Goal: Information Seeking & Learning: Check status

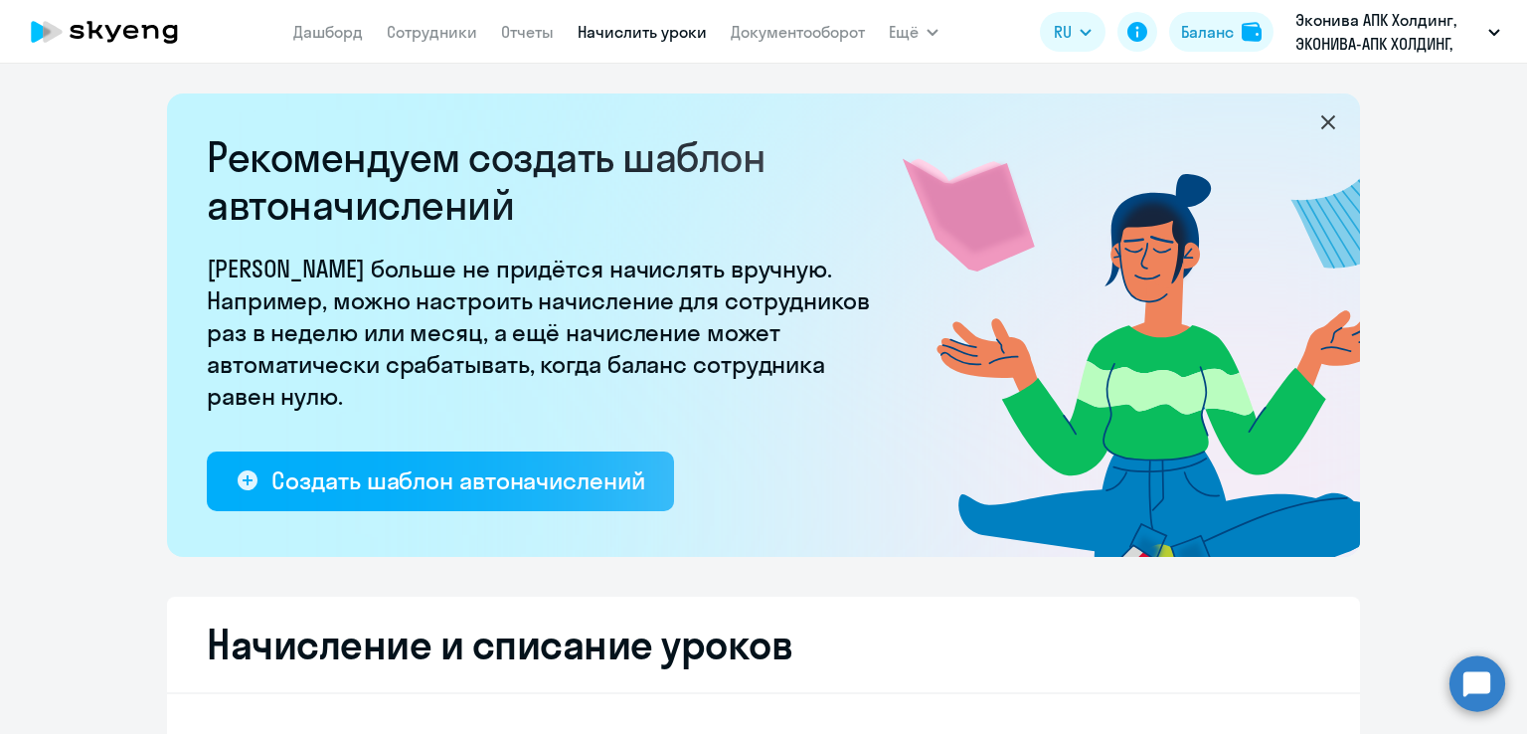
select select "10"
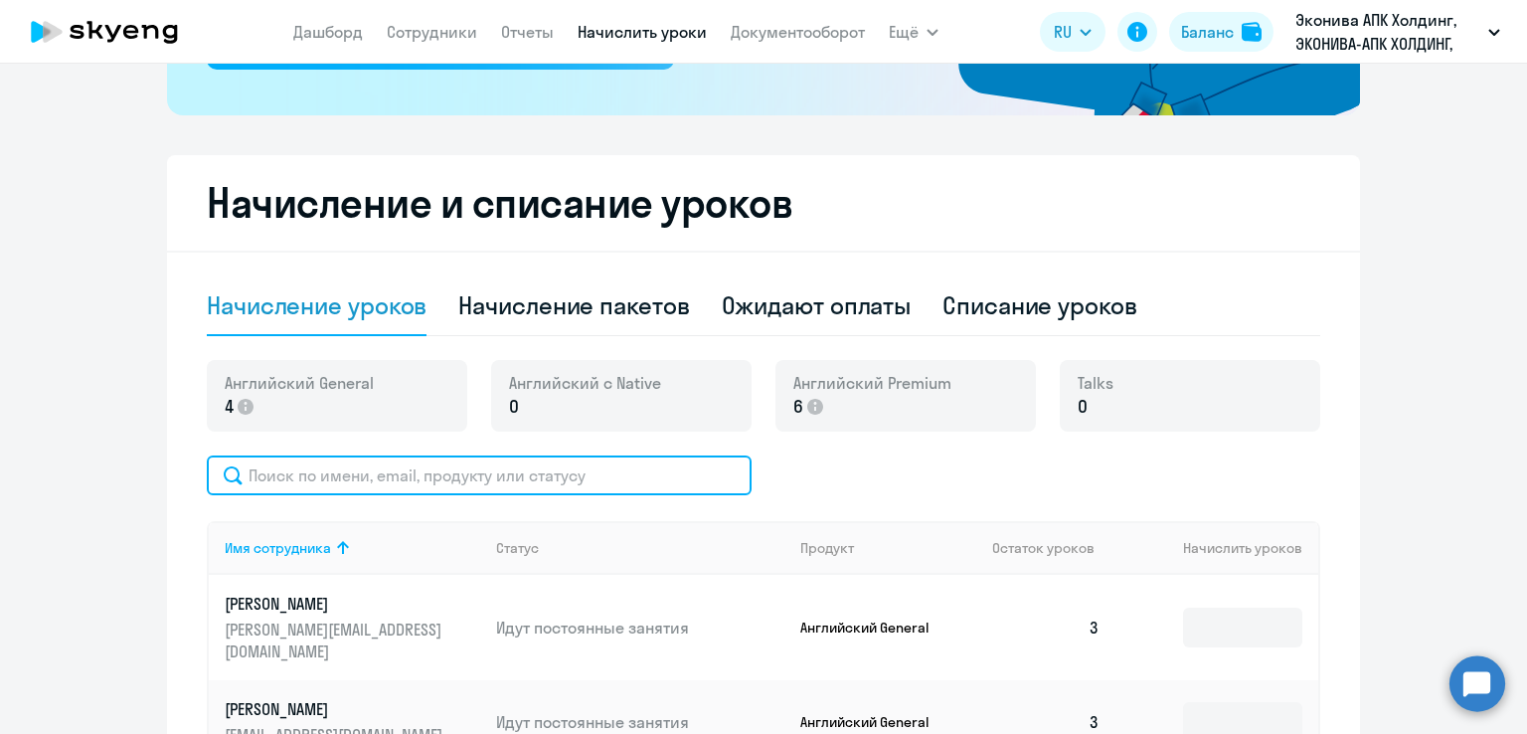
click at [424, 472] on input "text" at bounding box center [479, 475] width 545 height 40
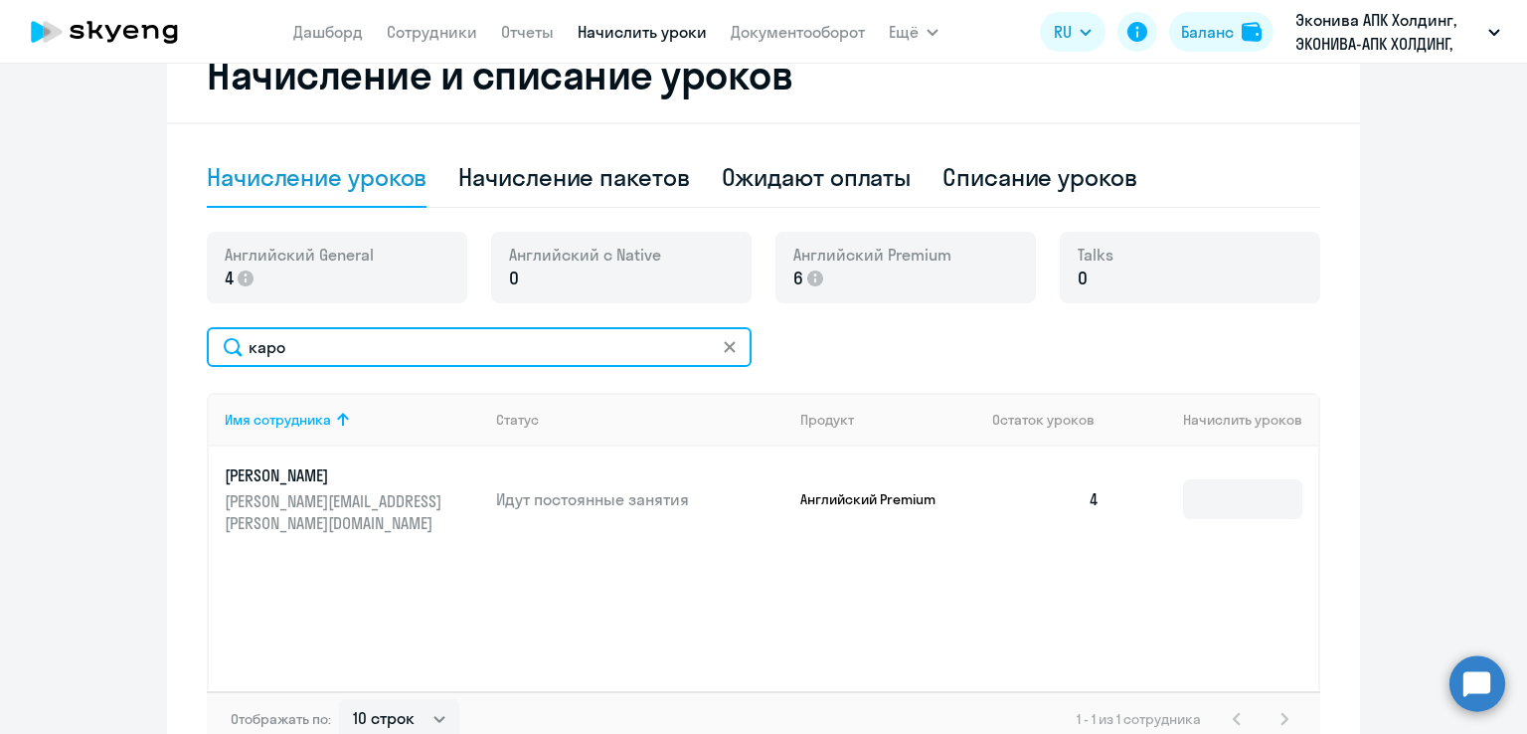
scroll to position [694, 0]
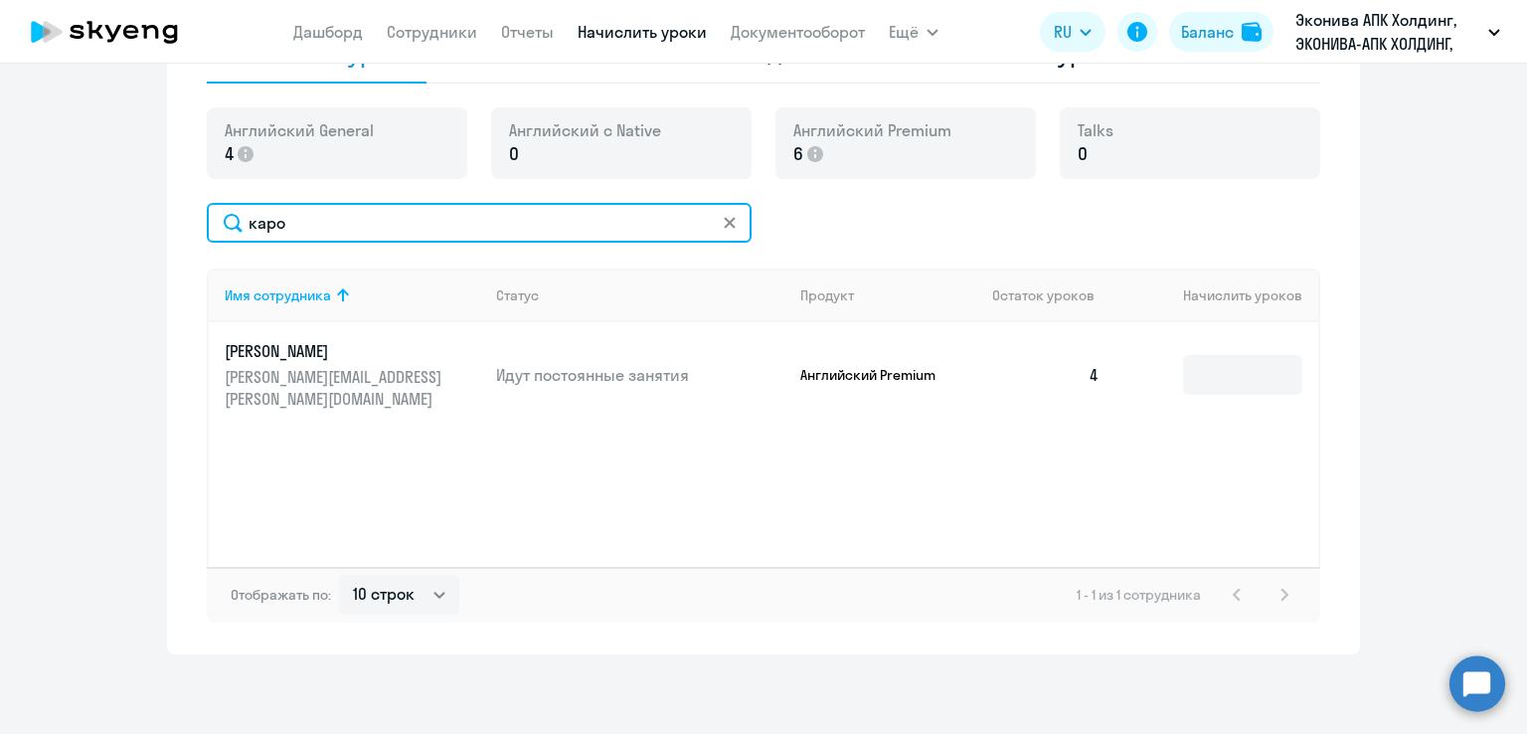
type input "каро"
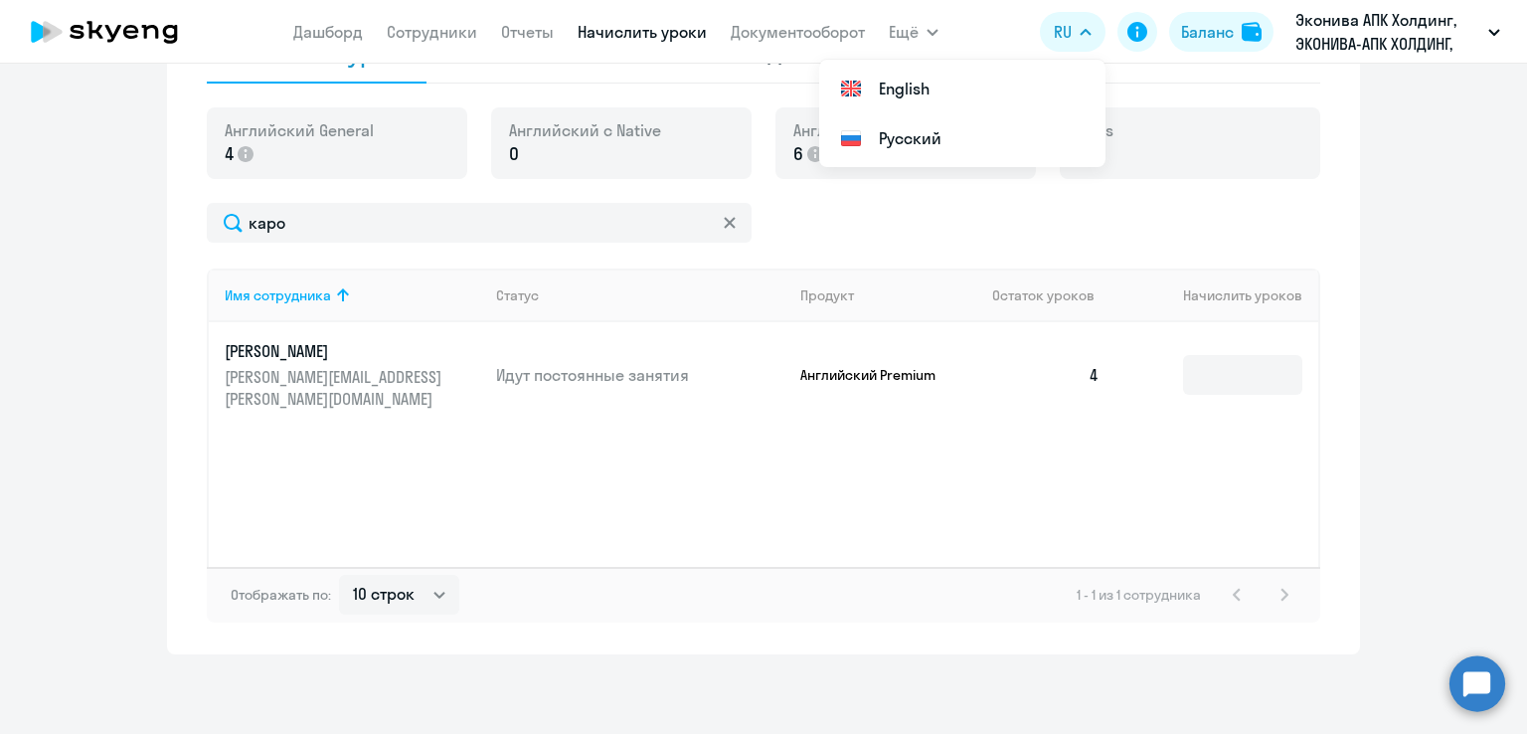
click at [1080, 369] on td "4" at bounding box center [1045, 374] width 139 height 105
drag, startPoint x: 1089, startPoint y: 367, endPoint x: 1084, endPoint y: 381, distance: 15.1
click at [1087, 374] on td "4" at bounding box center [1045, 374] width 139 height 105
drag, startPoint x: 1084, startPoint y: 381, endPoint x: 374, endPoint y: 403, distance: 710.1
click at [1070, 387] on td "4" at bounding box center [1045, 374] width 139 height 105
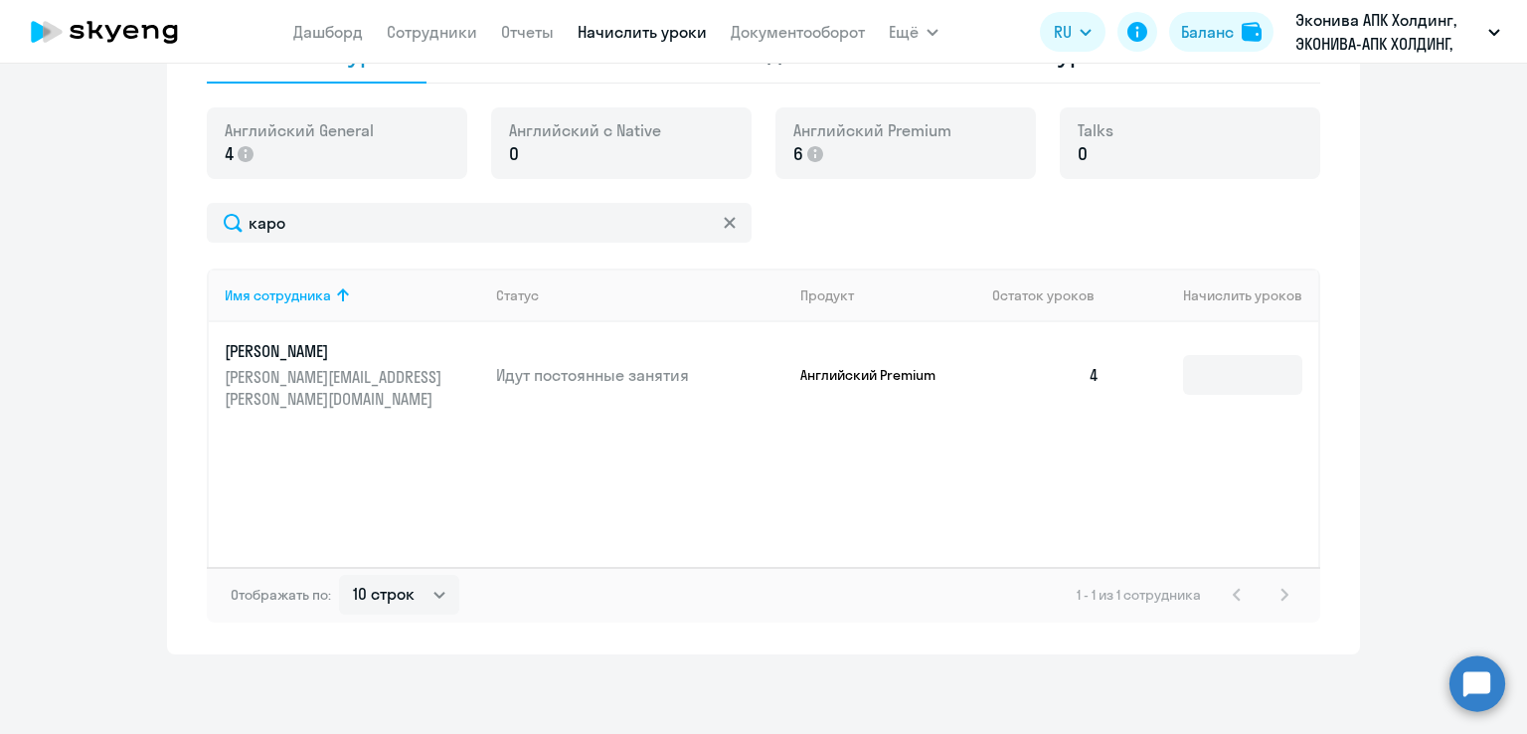
click at [323, 372] on p "[PERSON_NAME][EMAIL_ADDRESS][PERSON_NAME][DOMAIN_NAME]" at bounding box center [336, 388] width 223 height 44
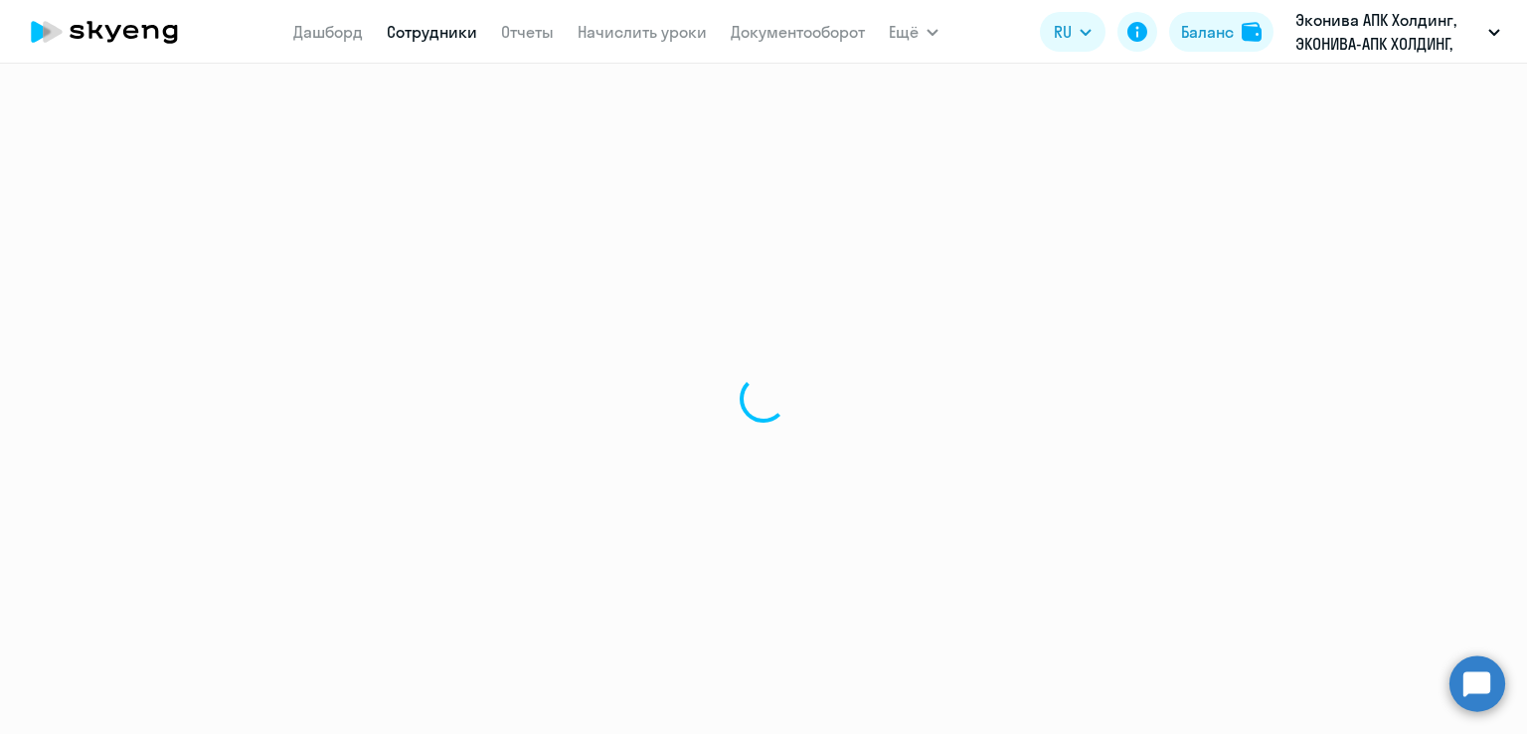
select select "english"
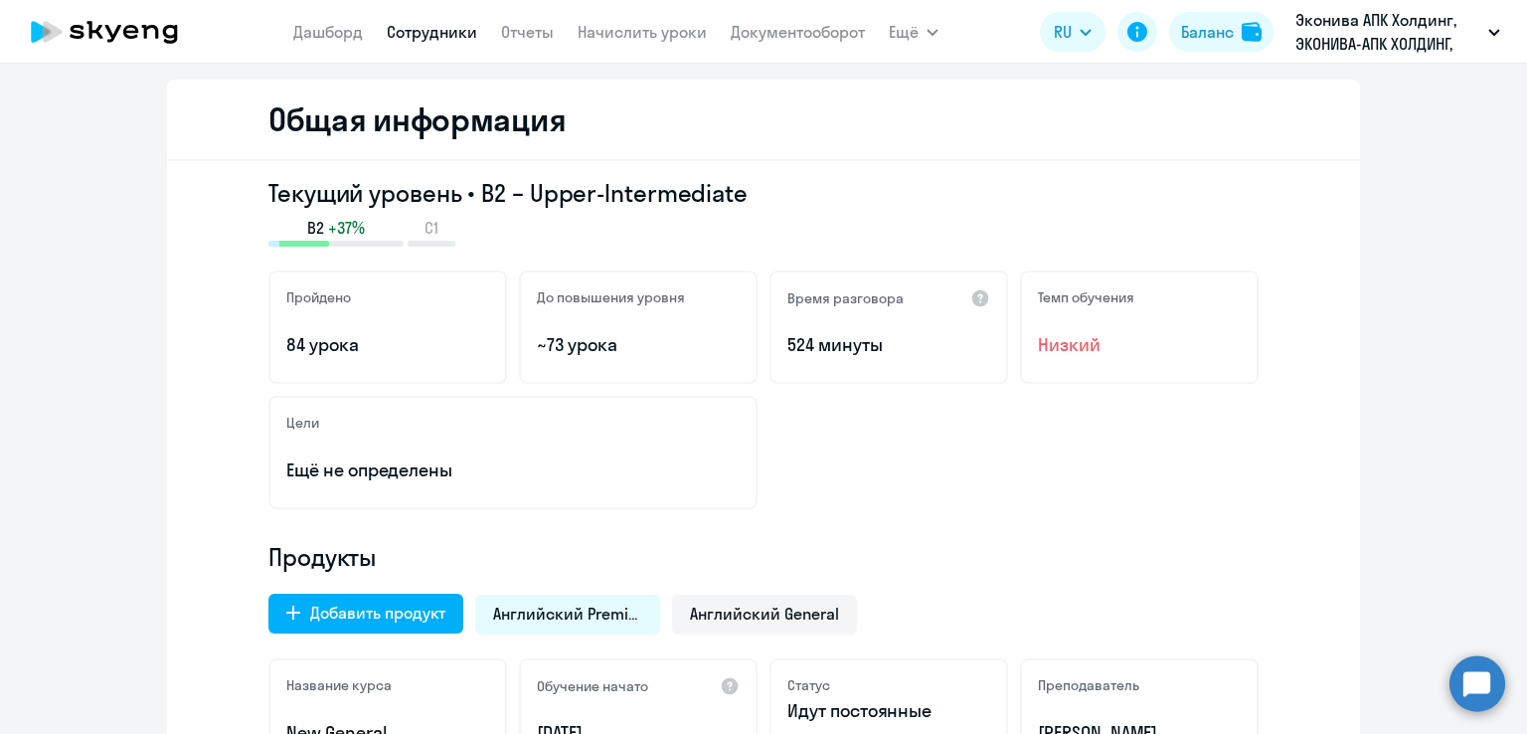
scroll to position [199, 0]
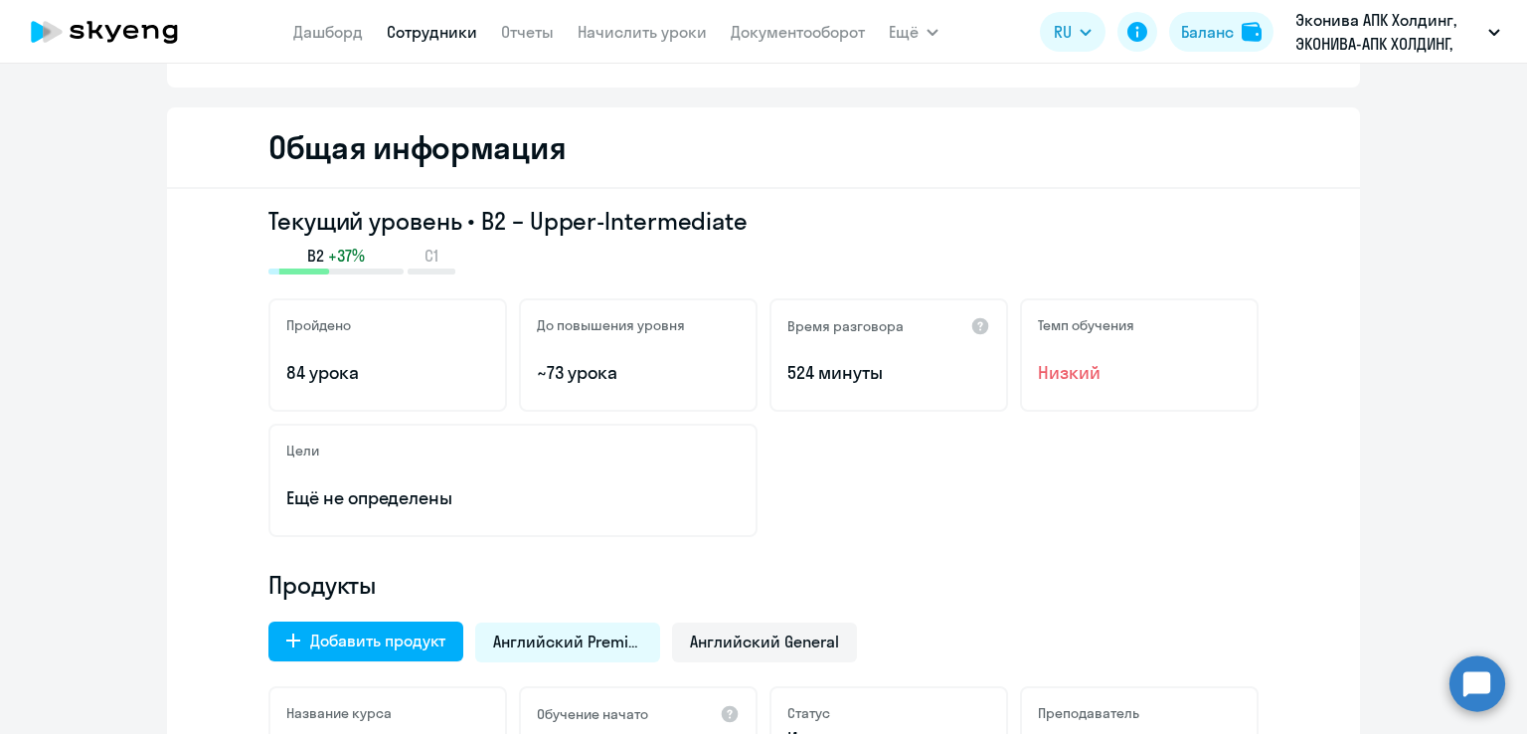
click at [706, 617] on div "Добавить продукт Английский Premium Английский General" at bounding box center [757, 636] width 1002 height 52
drag, startPoint x: 724, startPoint y: 622, endPoint x: 742, endPoint y: 634, distance: 21.5
click at [736, 631] on div "Английский General" at bounding box center [764, 642] width 185 height 40
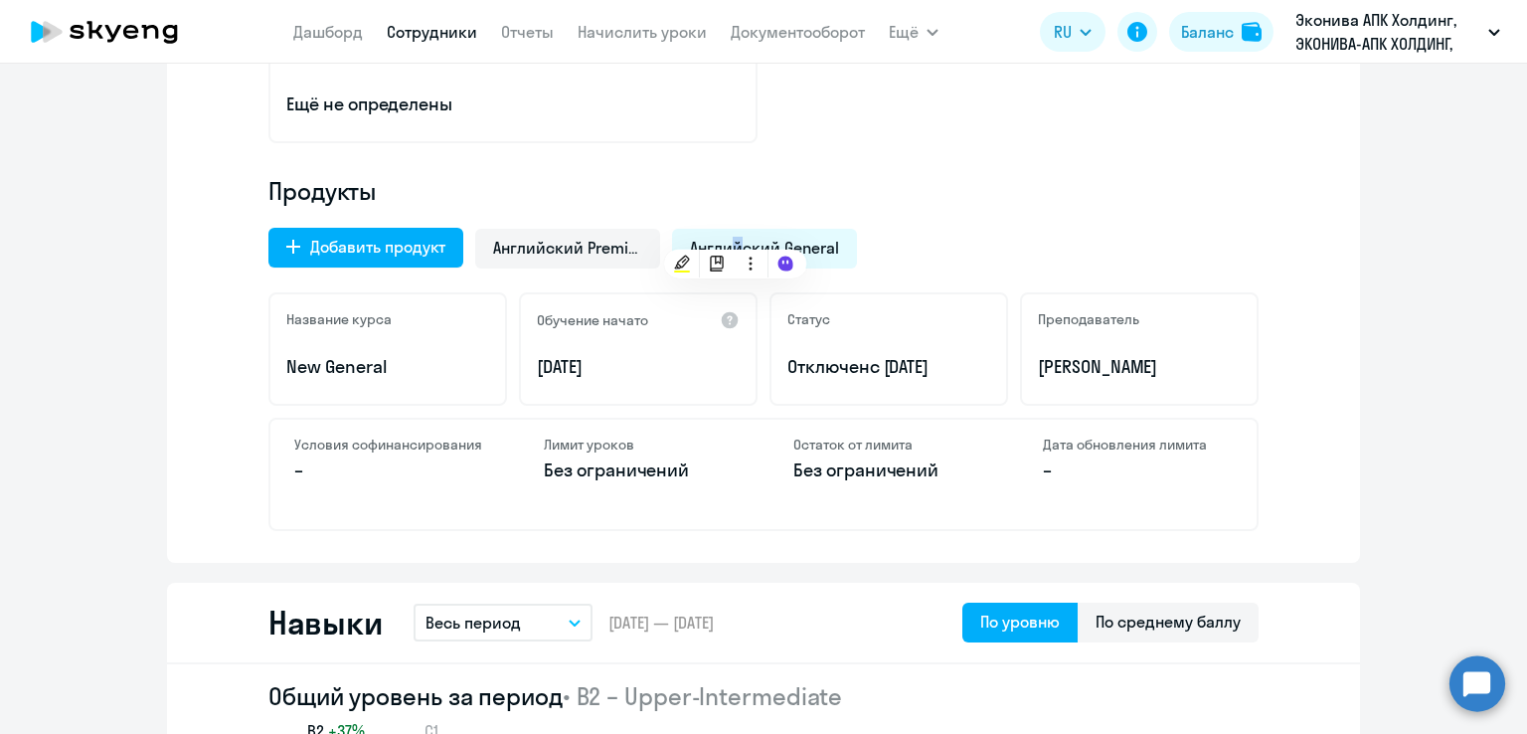
scroll to position [596, 0]
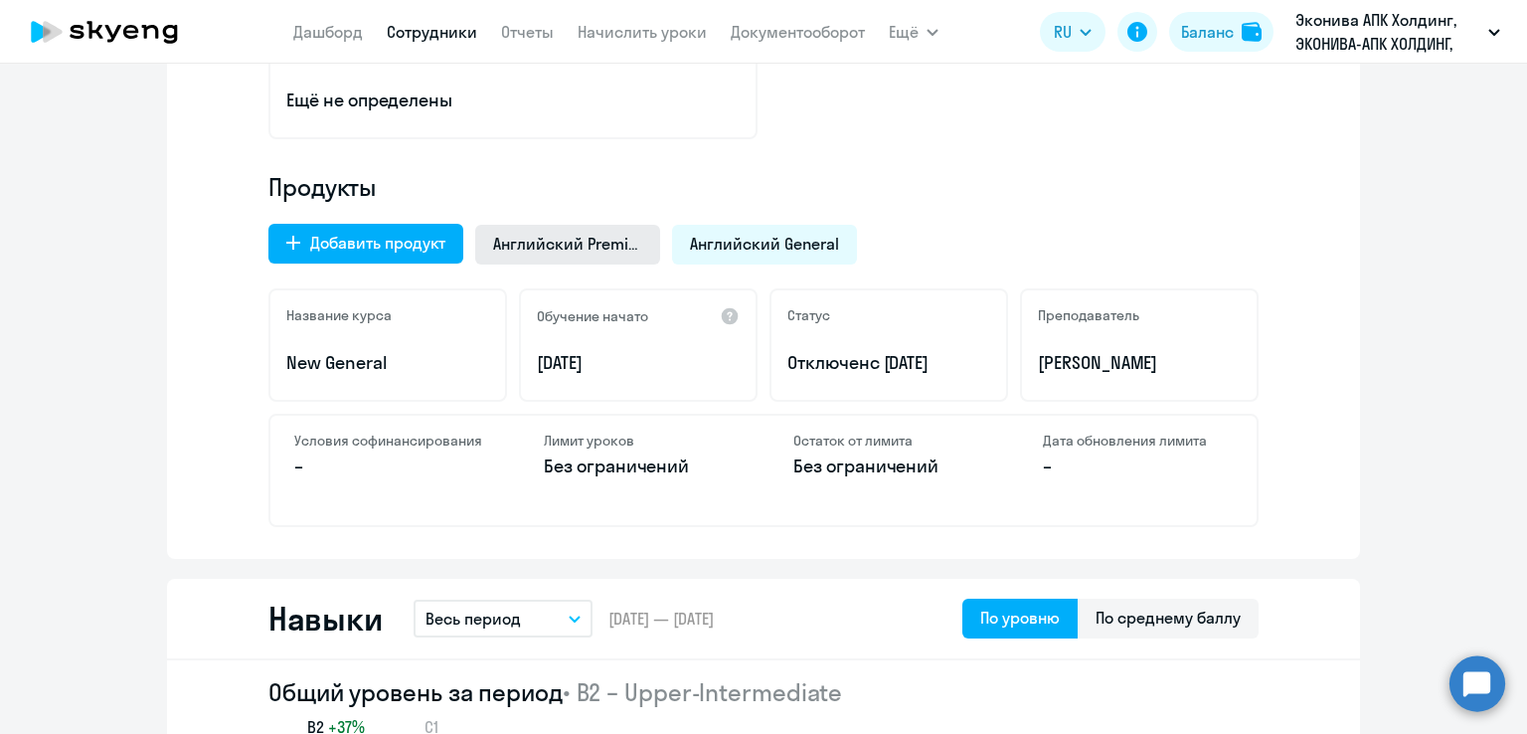
click at [545, 246] on span "Английский Premium" at bounding box center [567, 244] width 149 height 22
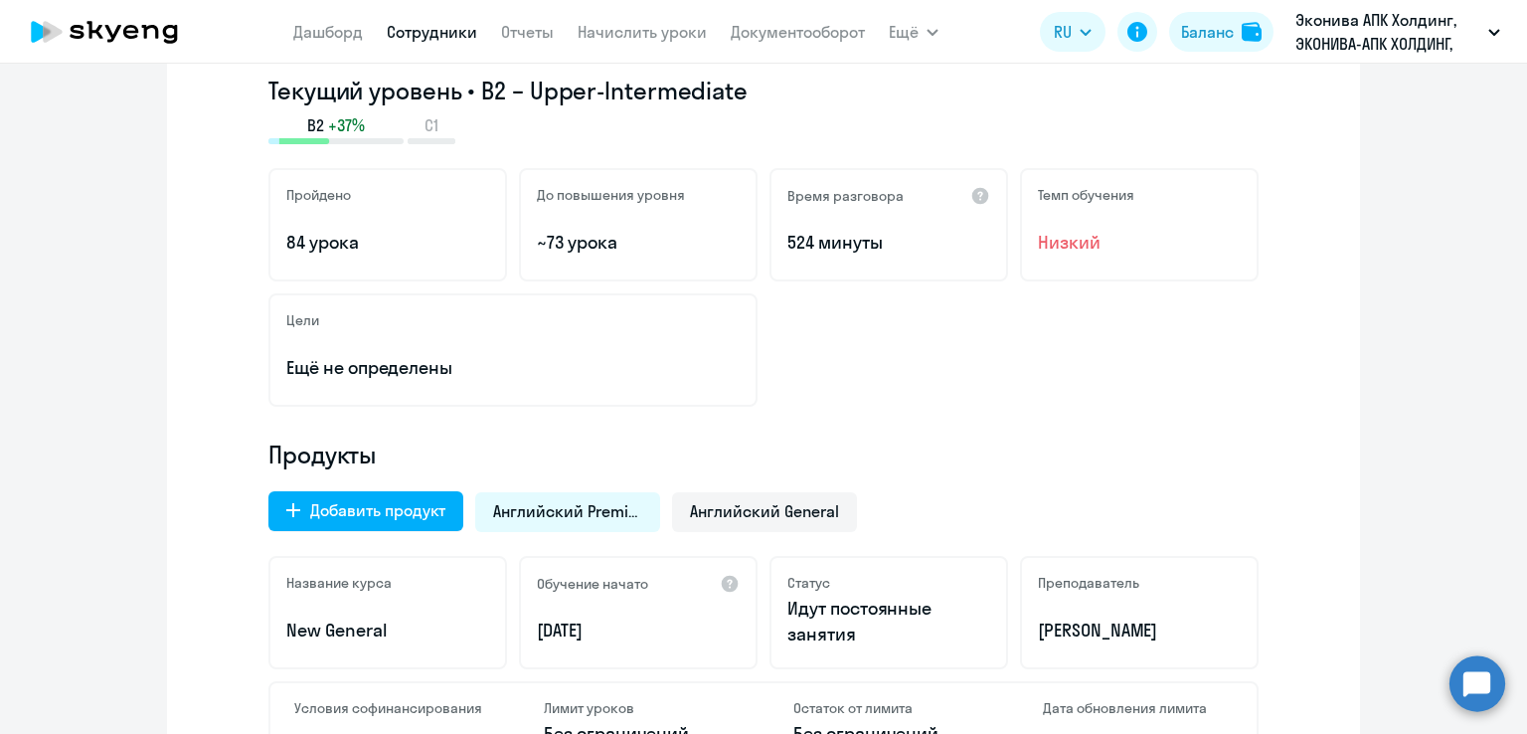
scroll to position [0, 0]
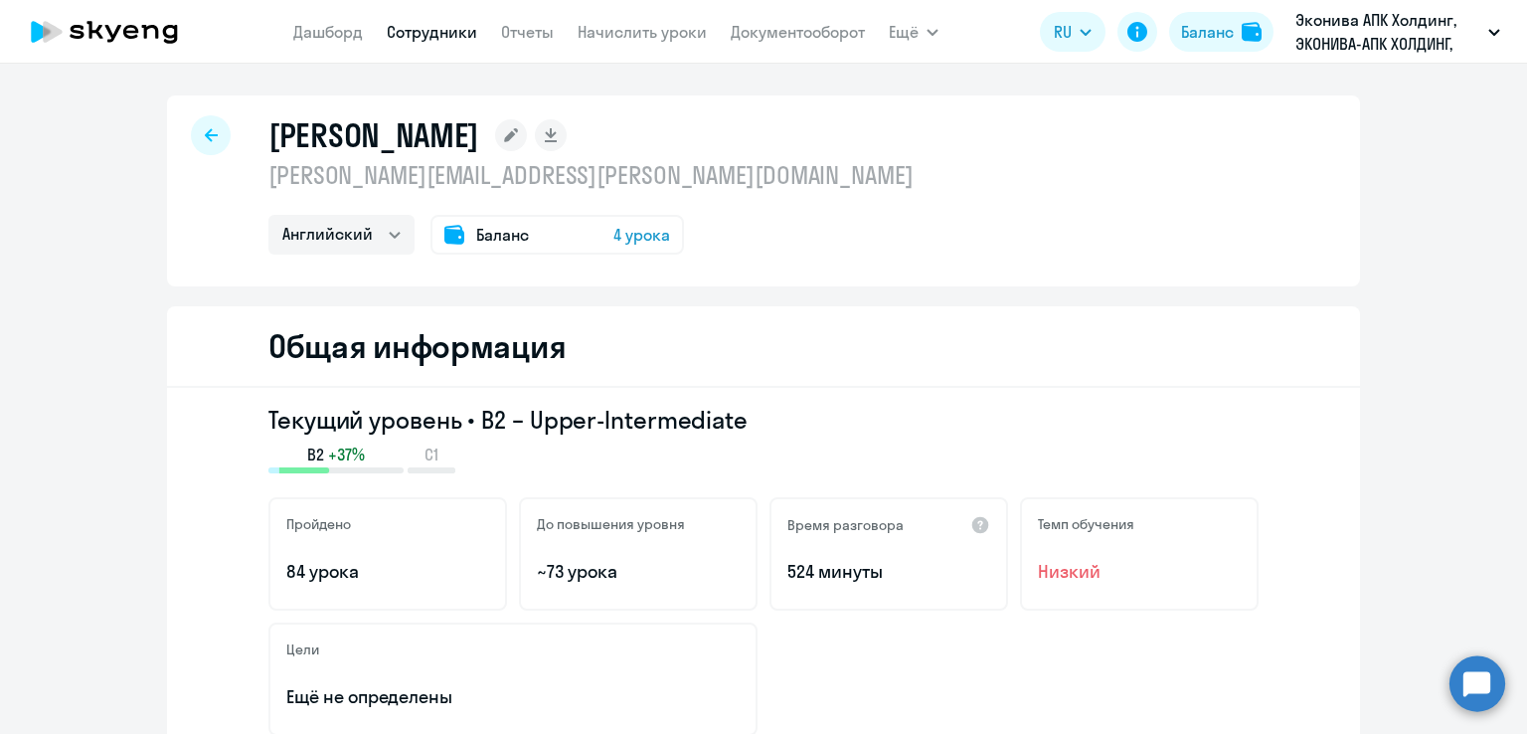
click at [481, 240] on span "Баланс" at bounding box center [502, 235] width 53 height 24
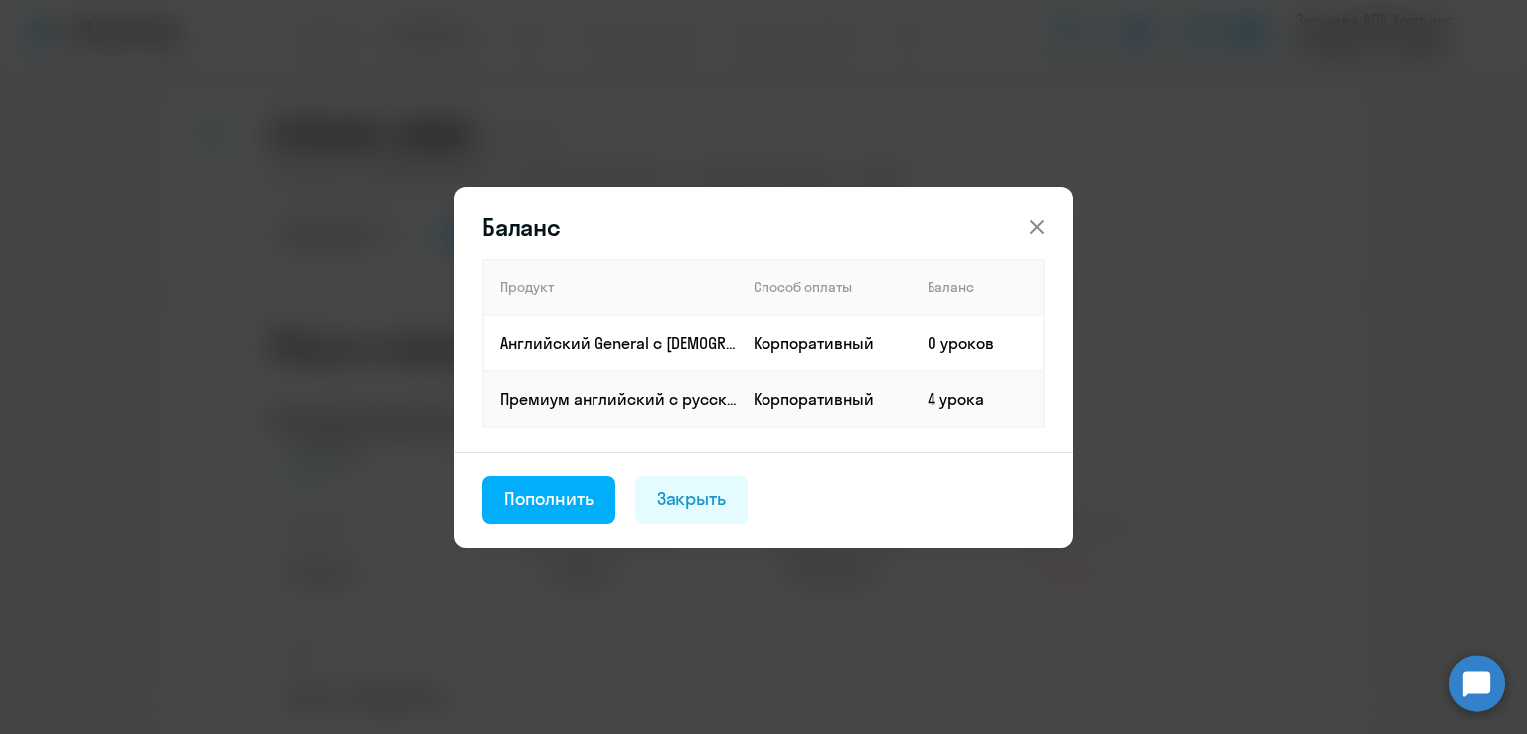
click at [1034, 224] on icon at bounding box center [1037, 226] width 14 height 14
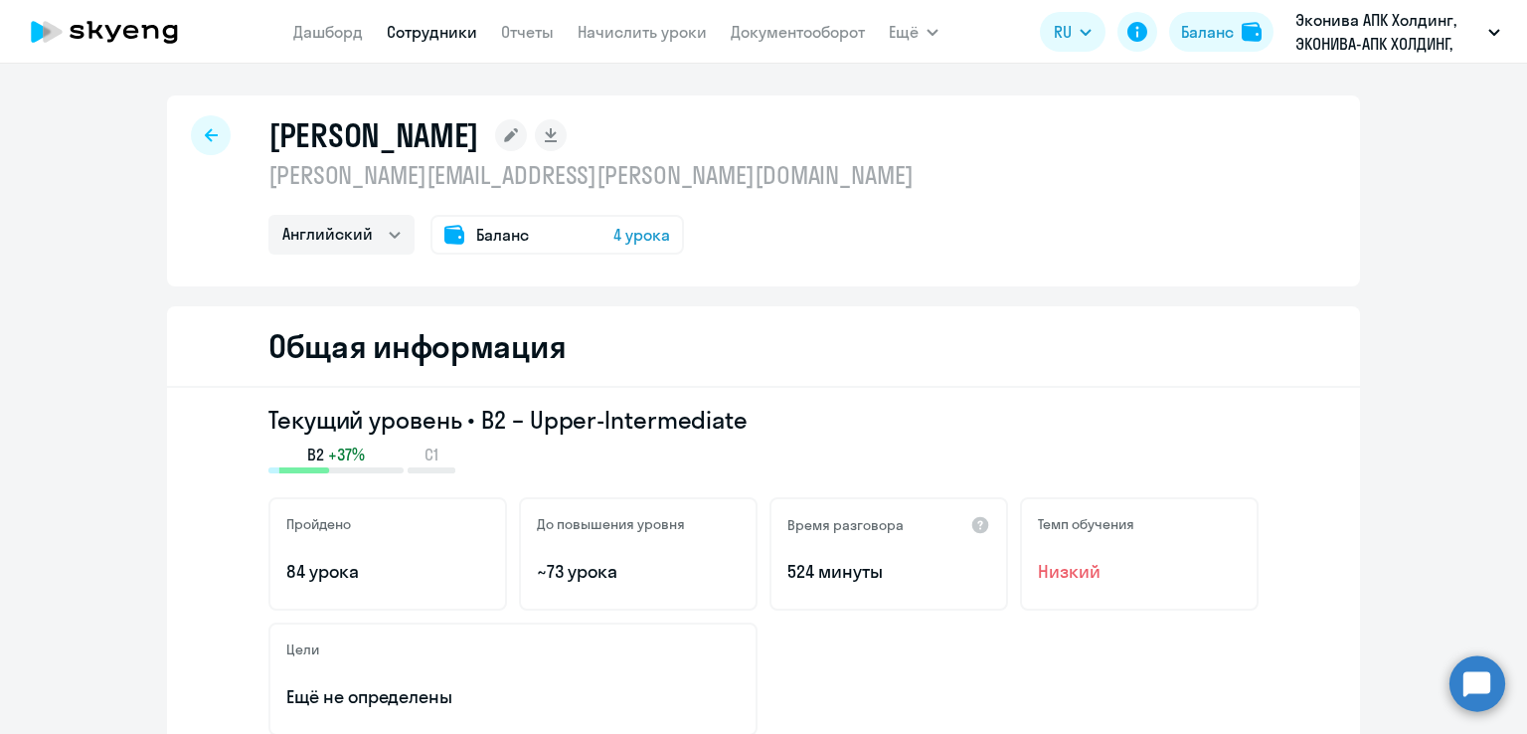
click at [520, 223] on div "Баланс 4 урока" at bounding box center [556, 235] width 253 height 40
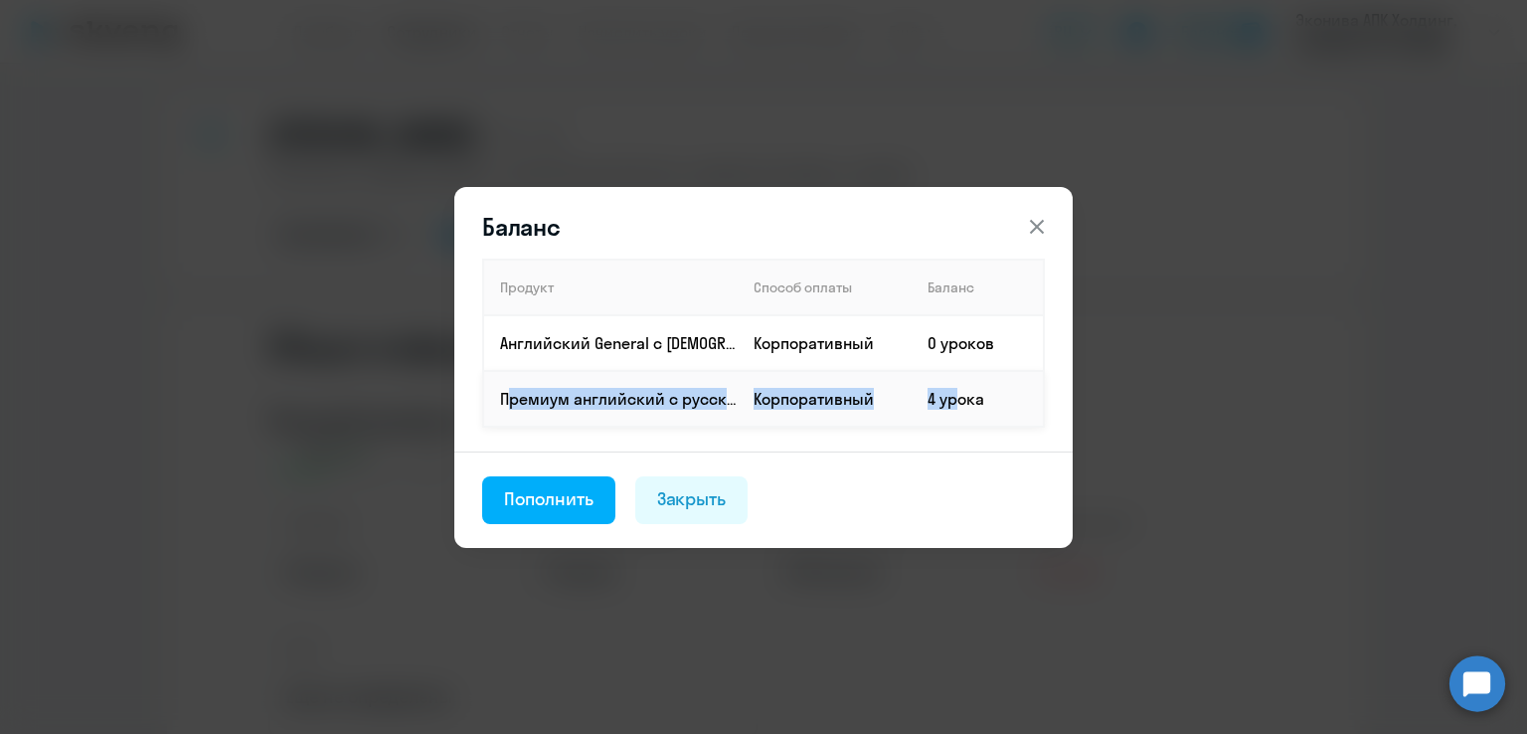
drag, startPoint x: 501, startPoint y: 400, endPoint x: 943, endPoint y: 398, distance: 442.4
click at [943, 398] on tr "Премиум английский с русскоговорящим преподавателем Корпоративный 4 урока" at bounding box center [763, 399] width 561 height 56
